Goal: Use online tool/utility: Utilize a website feature to perform a specific function

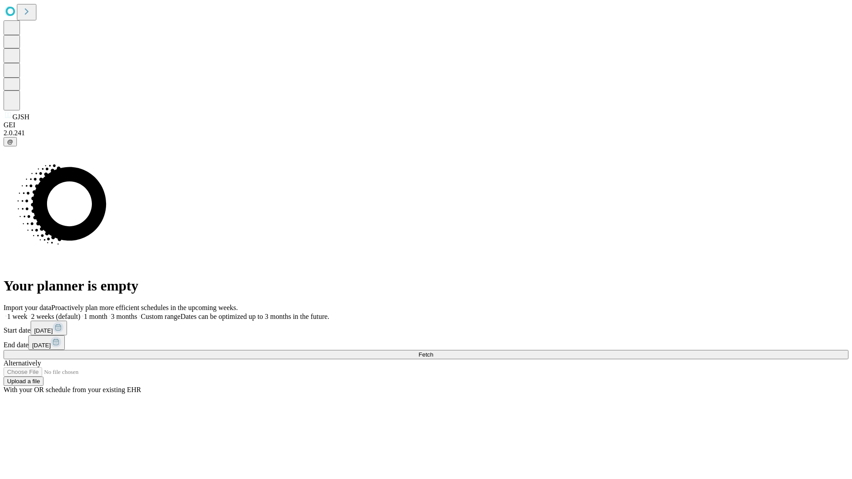
click at [433, 351] on span "Fetch" at bounding box center [425, 354] width 15 height 7
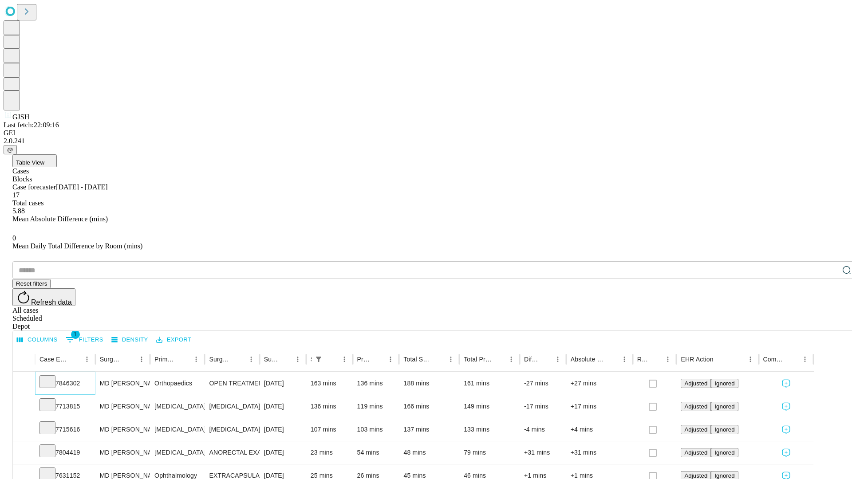
click at [52, 377] on icon at bounding box center [47, 381] width 9 height 9
